Goal: Task Accomplishment & Management: Use online tool/utility

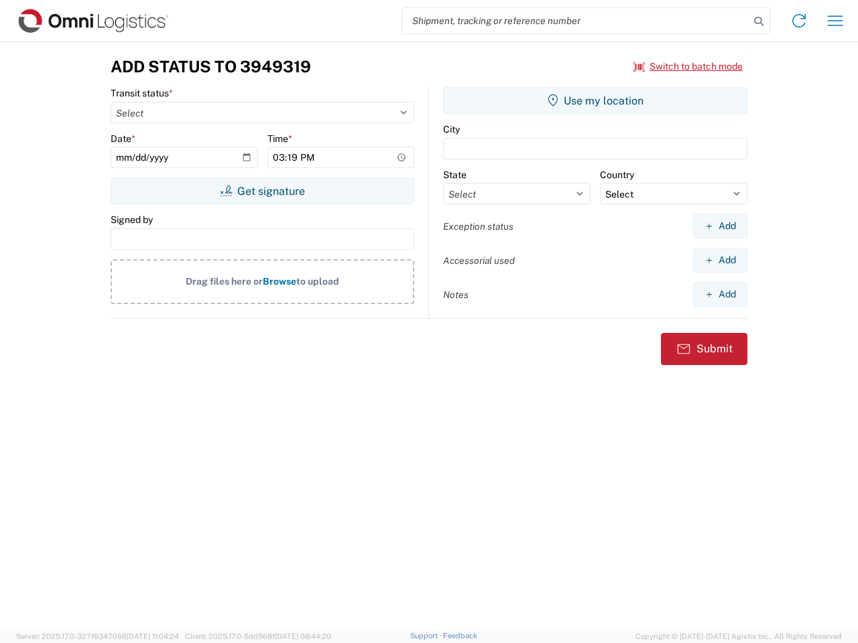
click at [575, 21] on input "search" at bounding box center [575, 20] width 347 height 25
click at [758, 21] on icon at bounding box center [758, 21] width 19 height 19
click at [799, 21] on icon at bounding box center [798, 20] width 21 height 21
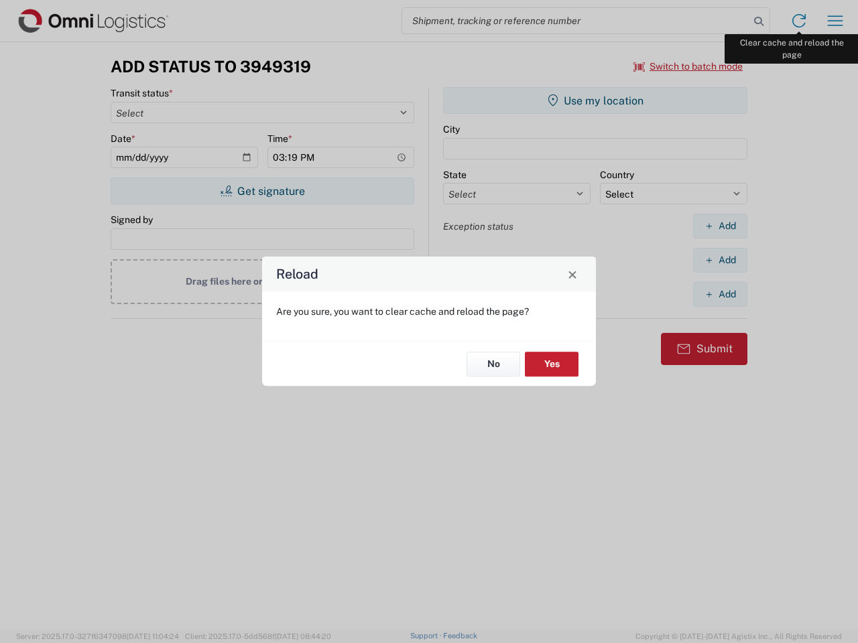
click at [835, 21] on div "Reload Are you sure, you want to clear cache and reload the page? No Yes" at bounding box center [429, 321] width 858 height 643
click at [688, 66] on div "Reload Are you sure, you want to clear cache and reload the page? No Yes" at bounding box center [429, 321] width 858 height 643
click at [262, 191] on div "Reload Are you sure, you want to clear cache and reload the page? No Yes" at bounding box center [429, 321] width 858 height 643
click at [595, 100] on div "Reload Are you sure, you want to clear cache and reload the page? No Yes" at bounding box center [429, 321] width 858 height 643
click at [720, 226] on div "Reload Are you sure, you want to clear cache and reload the page? No Yes" at bounding box center [429, 321] width 858 height 643
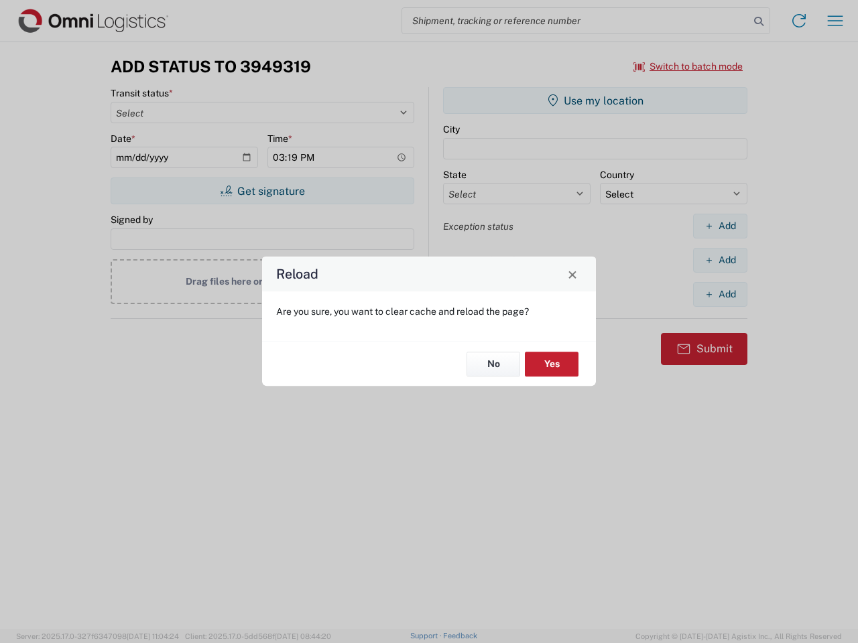
click at [720, 260] on div "Reload Are you sure, you want to clear cache and reload the page? No Yes" at bounding box center [429, 321] width 858 height 643
click at [720, 294] on div "Reload Are you sure, you want to clear cache and reload the page? No Yes" at bounding box center [429, 321] width 858 height 643
